Goal: Check status: Check status

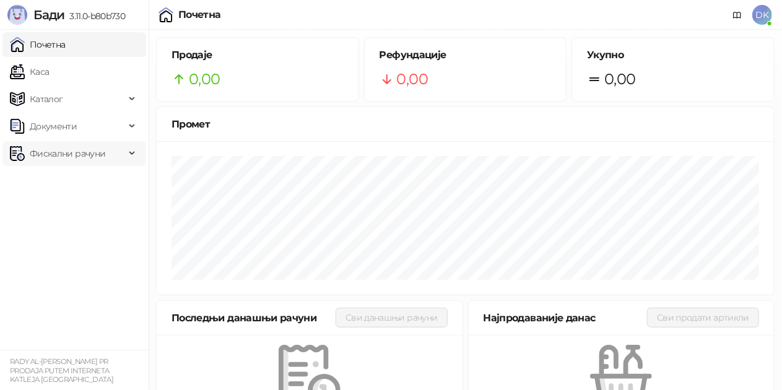
click at [74, 154] on span "Фискални рачуни" at bounding box center [68, 153] width 76 height 25
click at [61, 200] on link "По данима" at bounding box center [48, 208] width 66 height 25
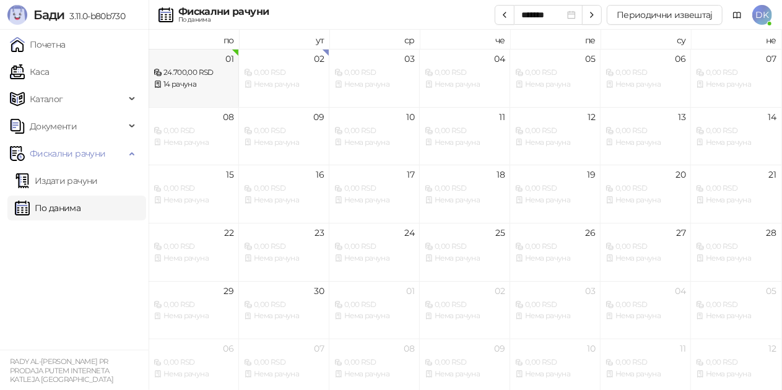
click at [184, 85] on div "14 рачуна" at bounding box center [194, 85] width 80 height 12
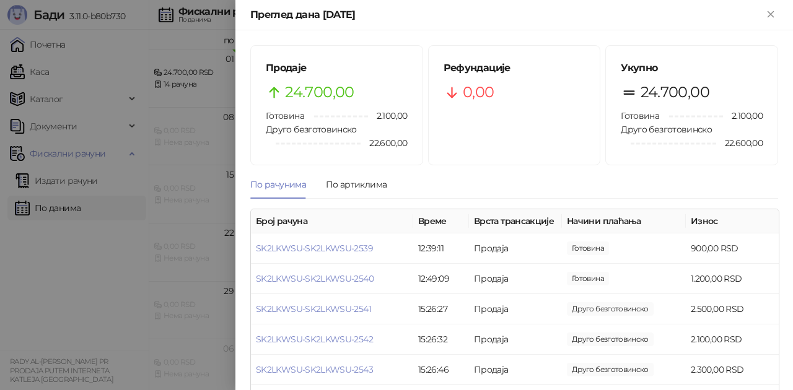
click at [377, 115] on span "2.100,00" at bounding box center [388, 116] width 40 height 14
click at [772, 15] on icon "Close" at bounding box center [770, 14] width 11 height 11
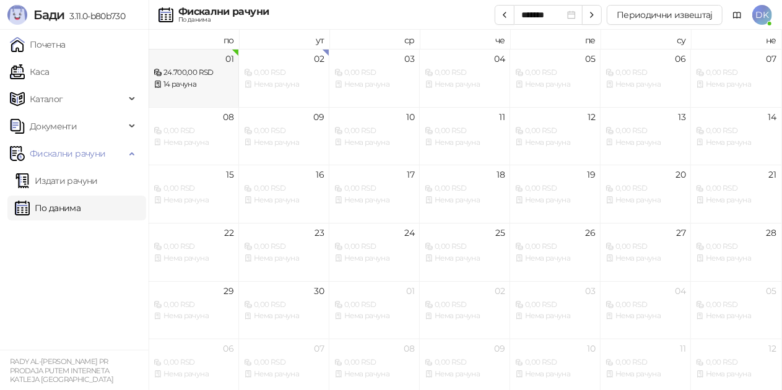
click at [211, 69] on div "24.700,00 RSD" at bounding box center [194, 73] width 80 height 12
